Goal: Navigation & Orientation: Find specific page/section

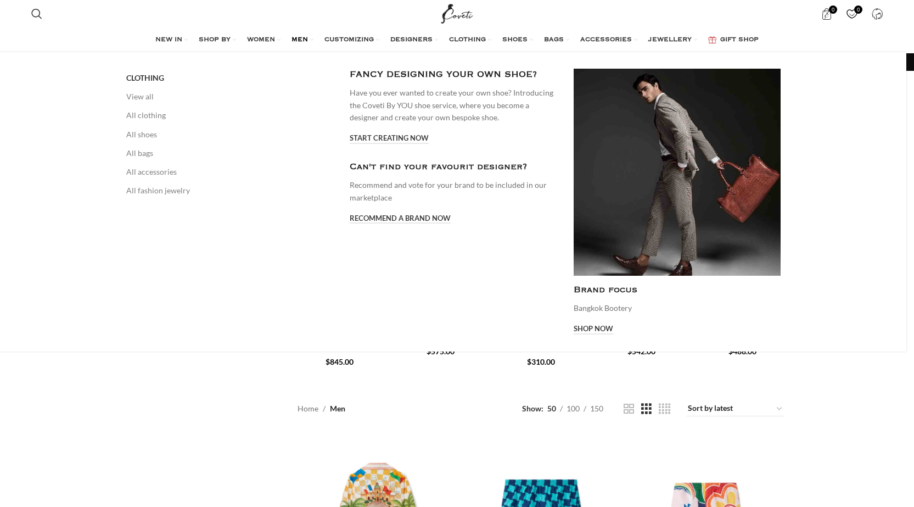
click at [310, 36] on link "MEN" at bounding box center [302, 40] width 22 height 22
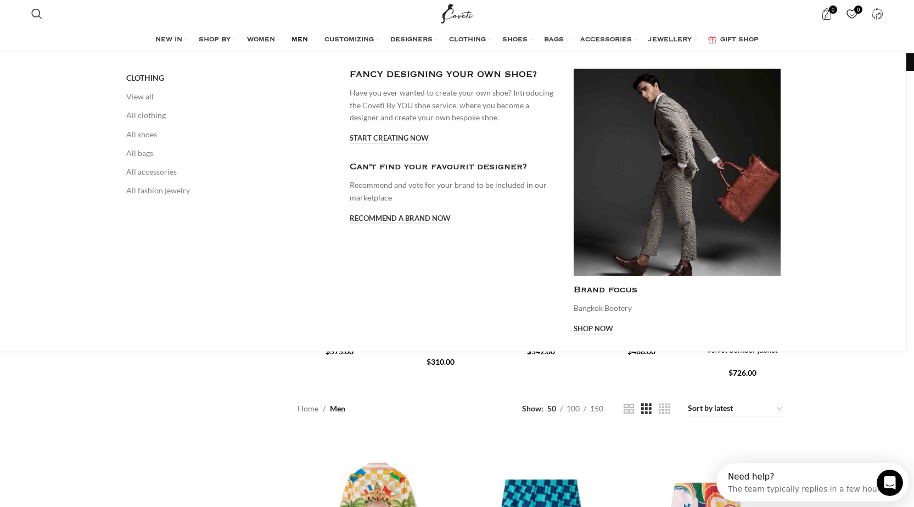
click at [310, 42] on link "MEN" at bounding box center [302, 40] width 22 height 22
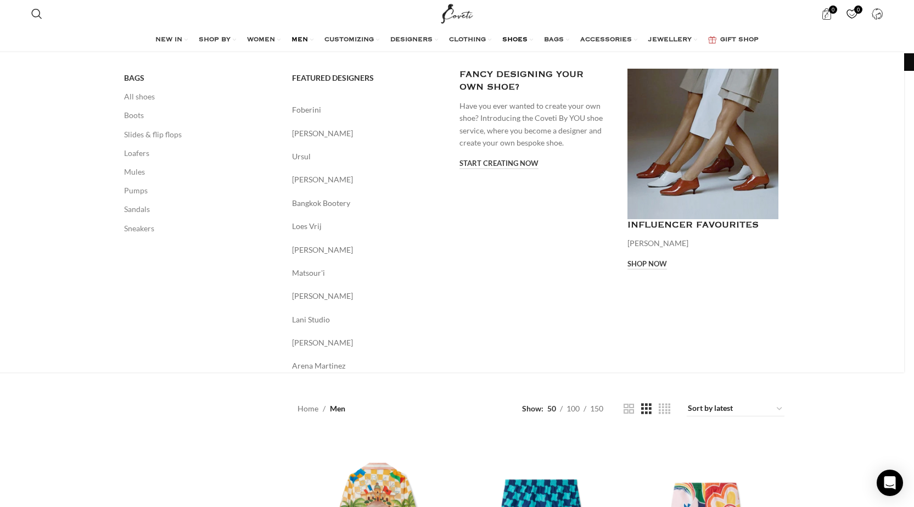
click at [518, 39] on span "SHOES" at bounding box center [514, 40] width 25 height 9
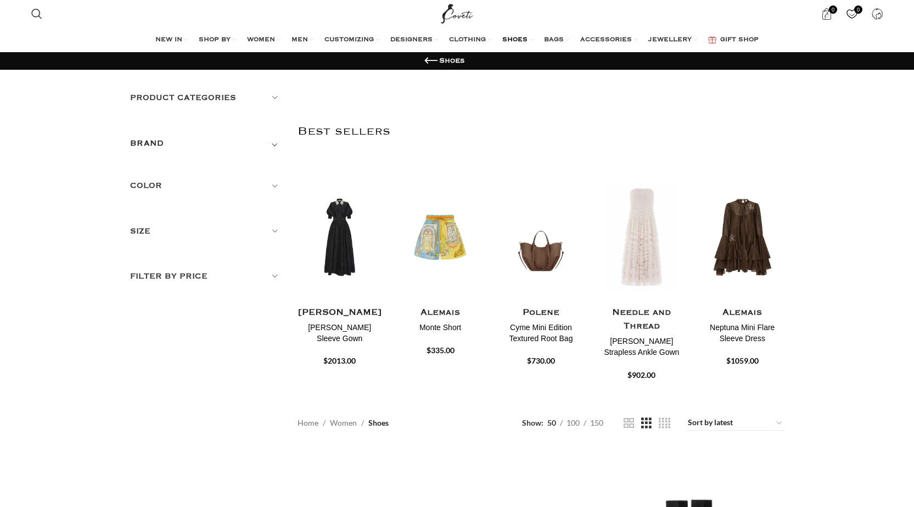
click at [518, 38] on span "SHOES" at bounding box center [514, 40] width 25 height 9
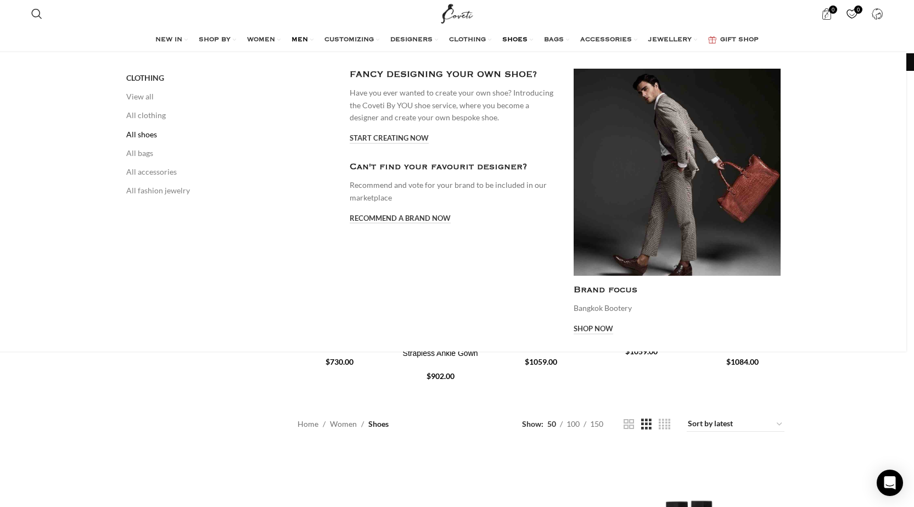
click at [144, 132] on link "All shoes" at bounding box center [229, 134] width 207 height 19
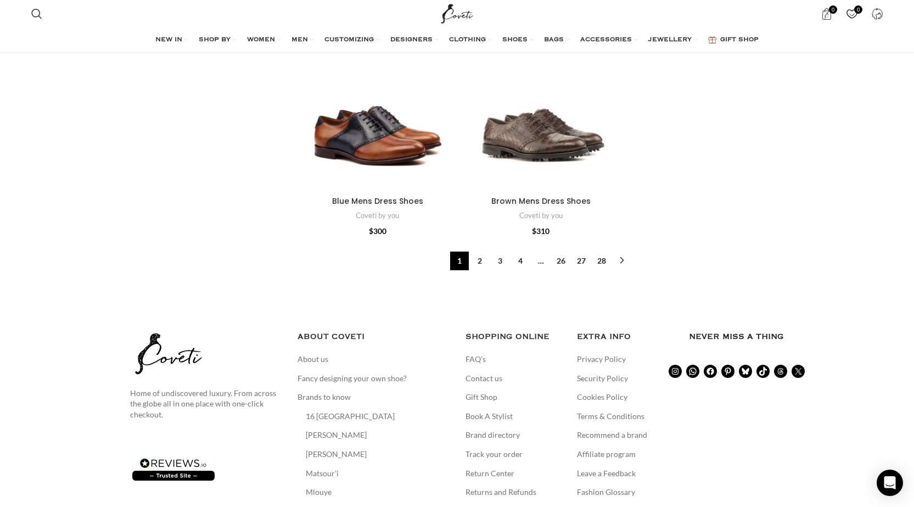
scroll to position [3648, 0]
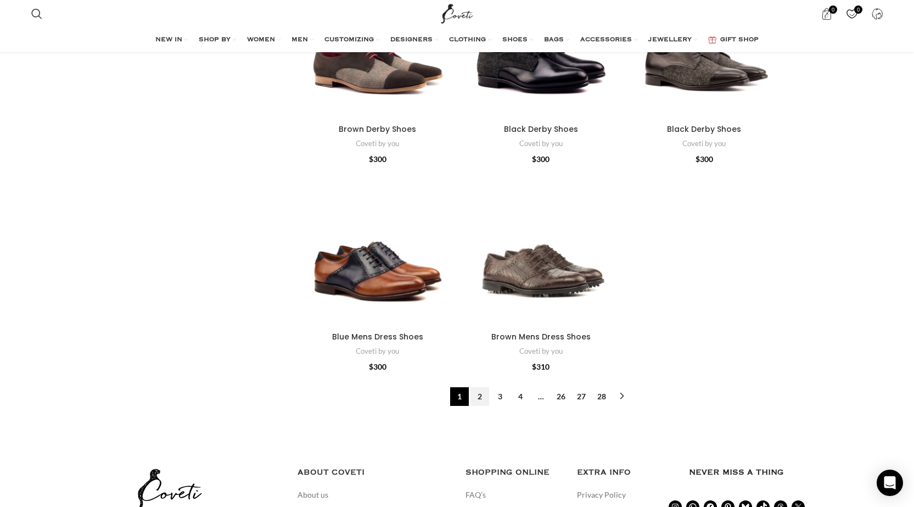
click at [478, 396] on link "2" at bounding box center [479, 396] width 19 height 19
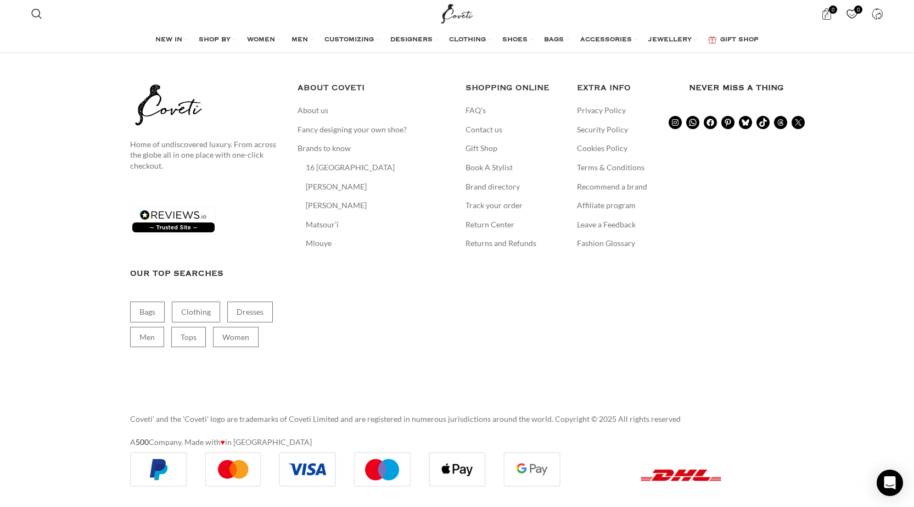
scroll to position [3329, 0]
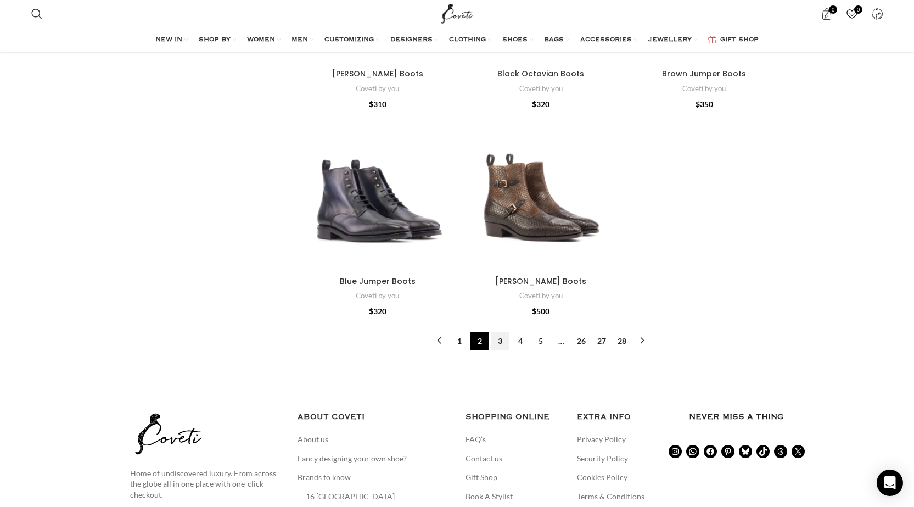
click at [497, 341] on link "3" at bounding box center [500, 340] width 19 height 19
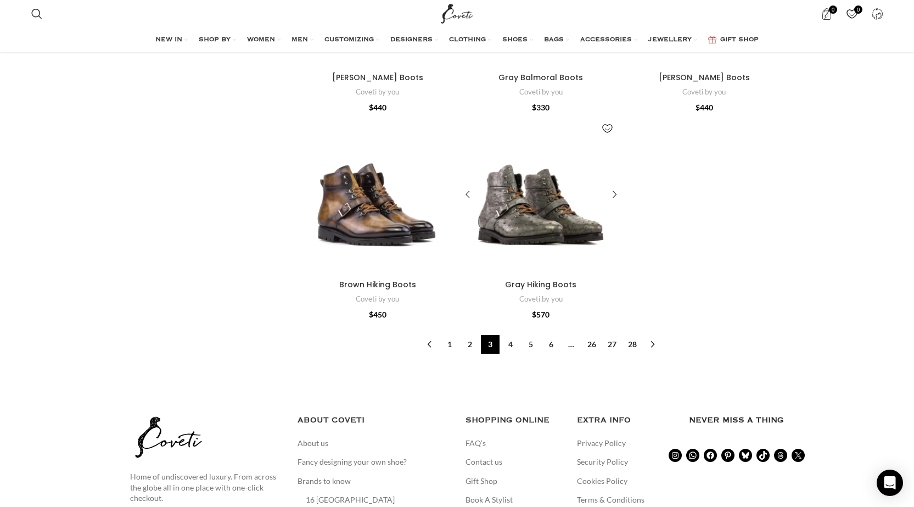
scroll to position [3622, 0]
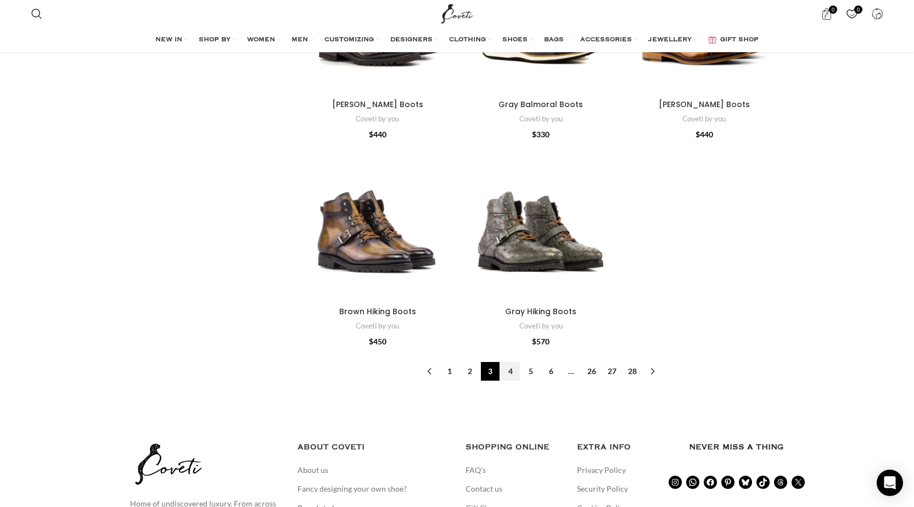
click at [508, 368] on link "4" at bounding box center [510, 371] width 19 height 19
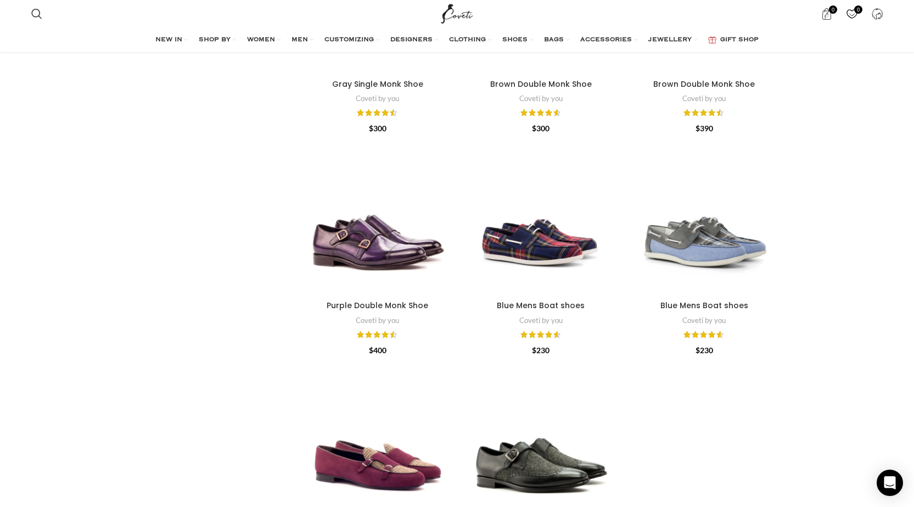
scroll to position [3512, 0]
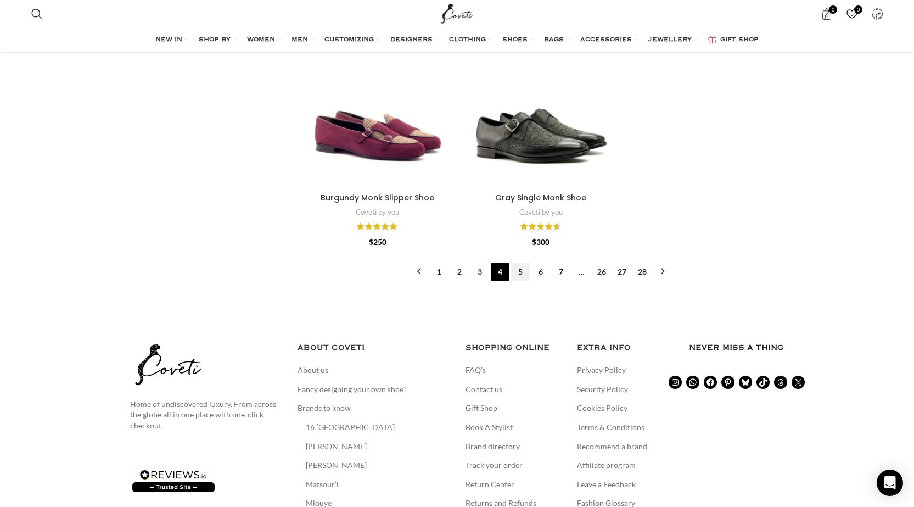
click at [520, 269] on link "5" at bounding box center [520, 271] width 19 height 19
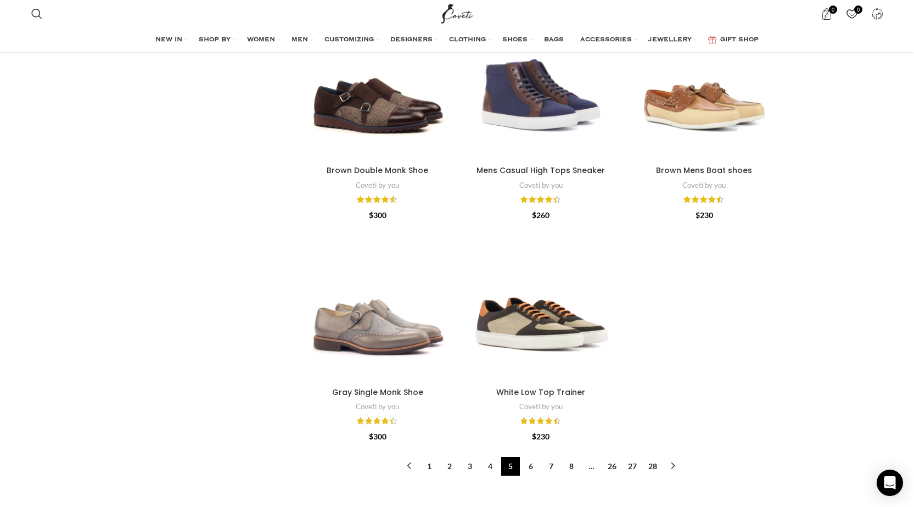
scroll to position [3677, 0]
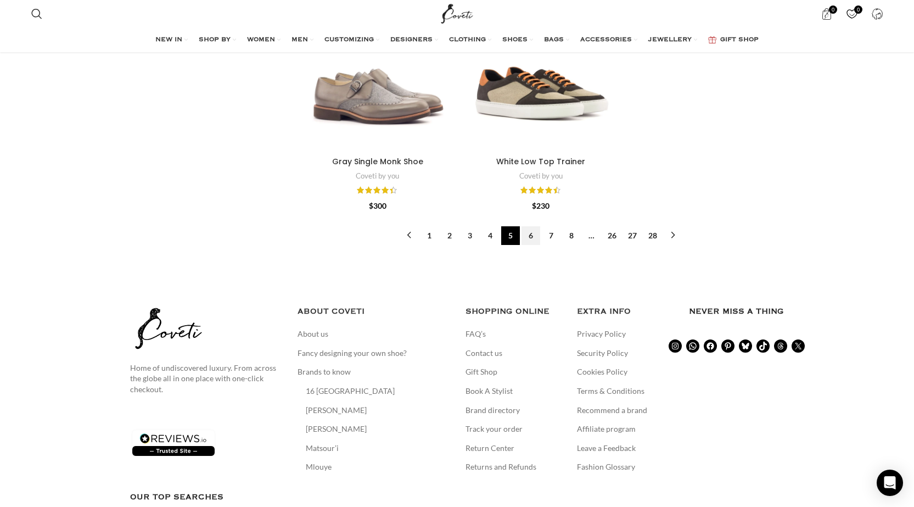
click at [532, 235] on link "6" at bounding box center [530, 235] width 19 height 19
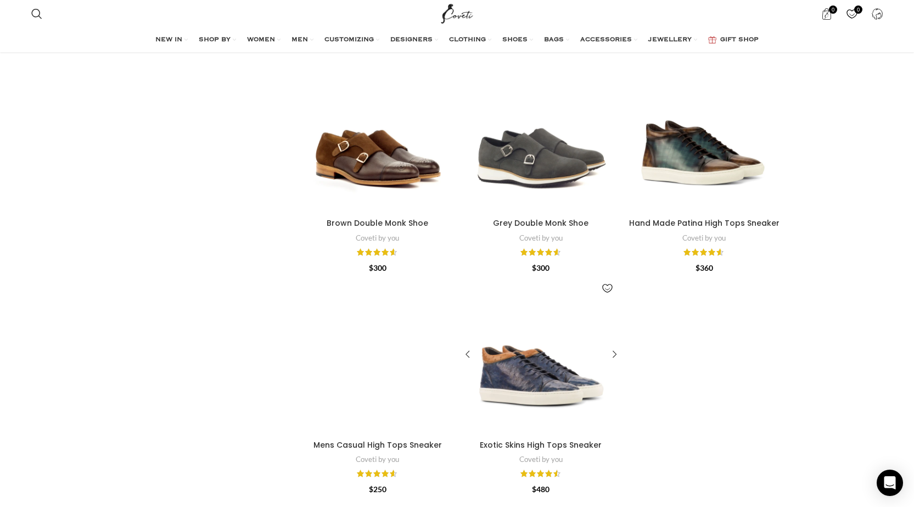
scroll to position [3567, 0]
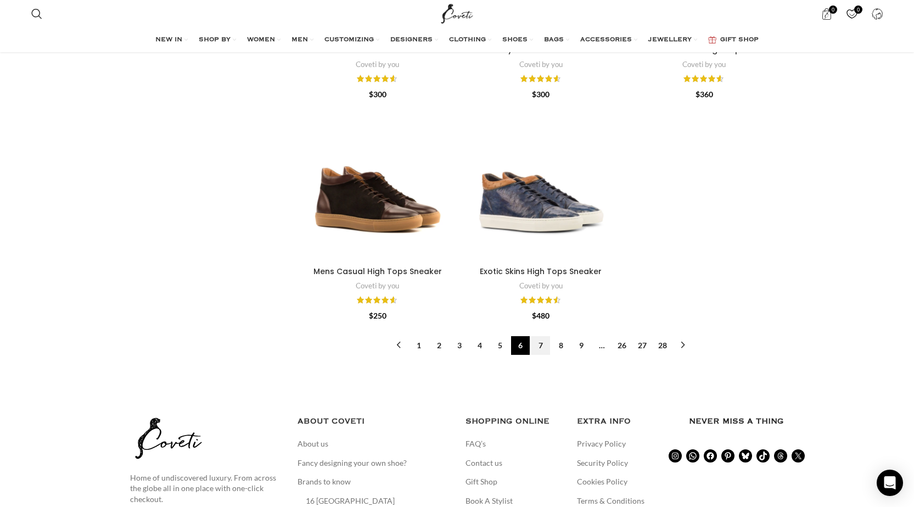
click at [542, 346] on link "7" at bounding box center [540, 345] width 19 height 19
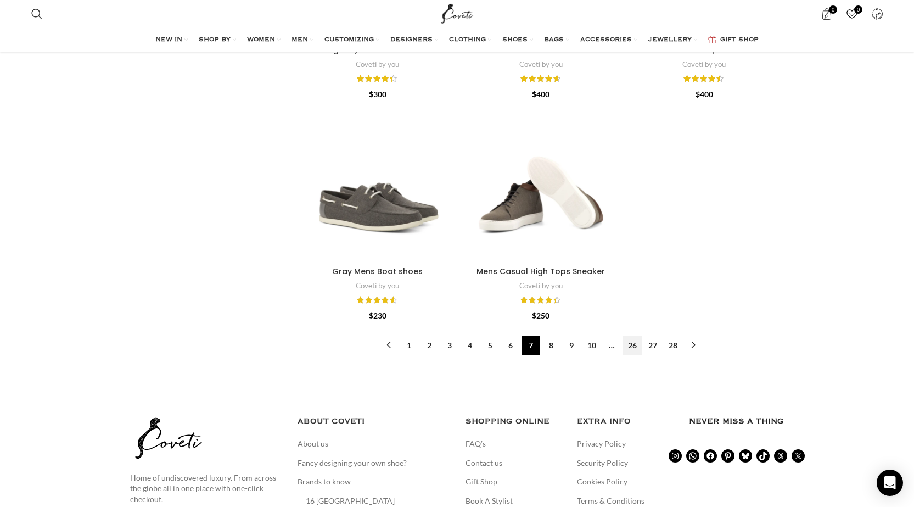
click at [633, 346] on link "26" at bounding box center [632, 345] width 19 height 19
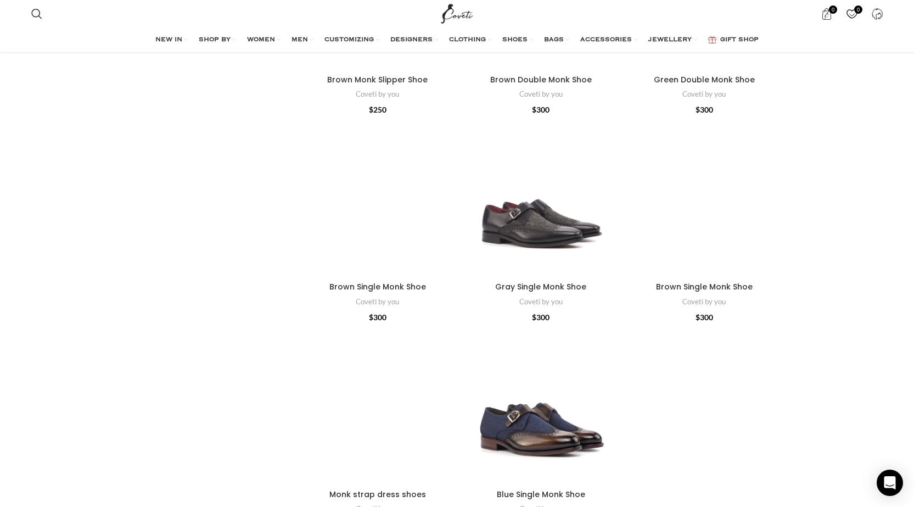
scroll to position [3348, 0]
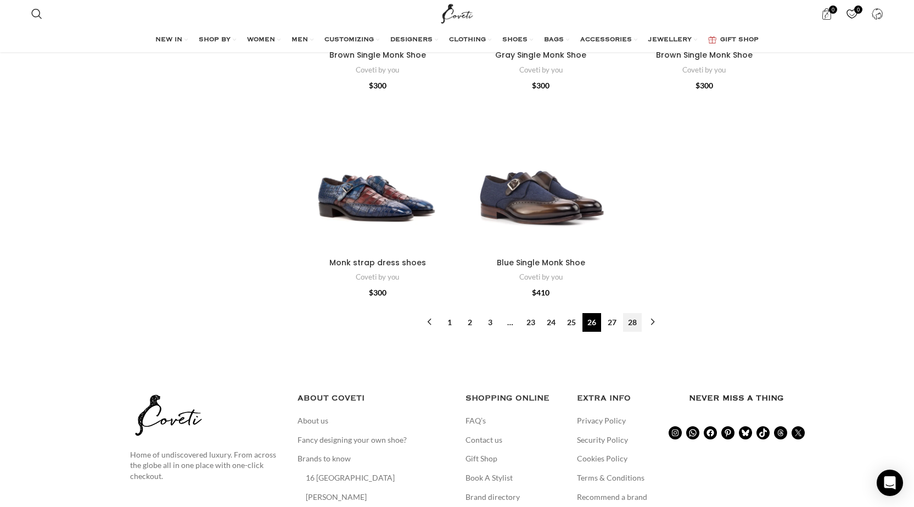
click at [628, 321] on link "28" at bounding box center [632, 322] width 19 height 19
